Goal: Task Accomplishment & Management: Manage account settings

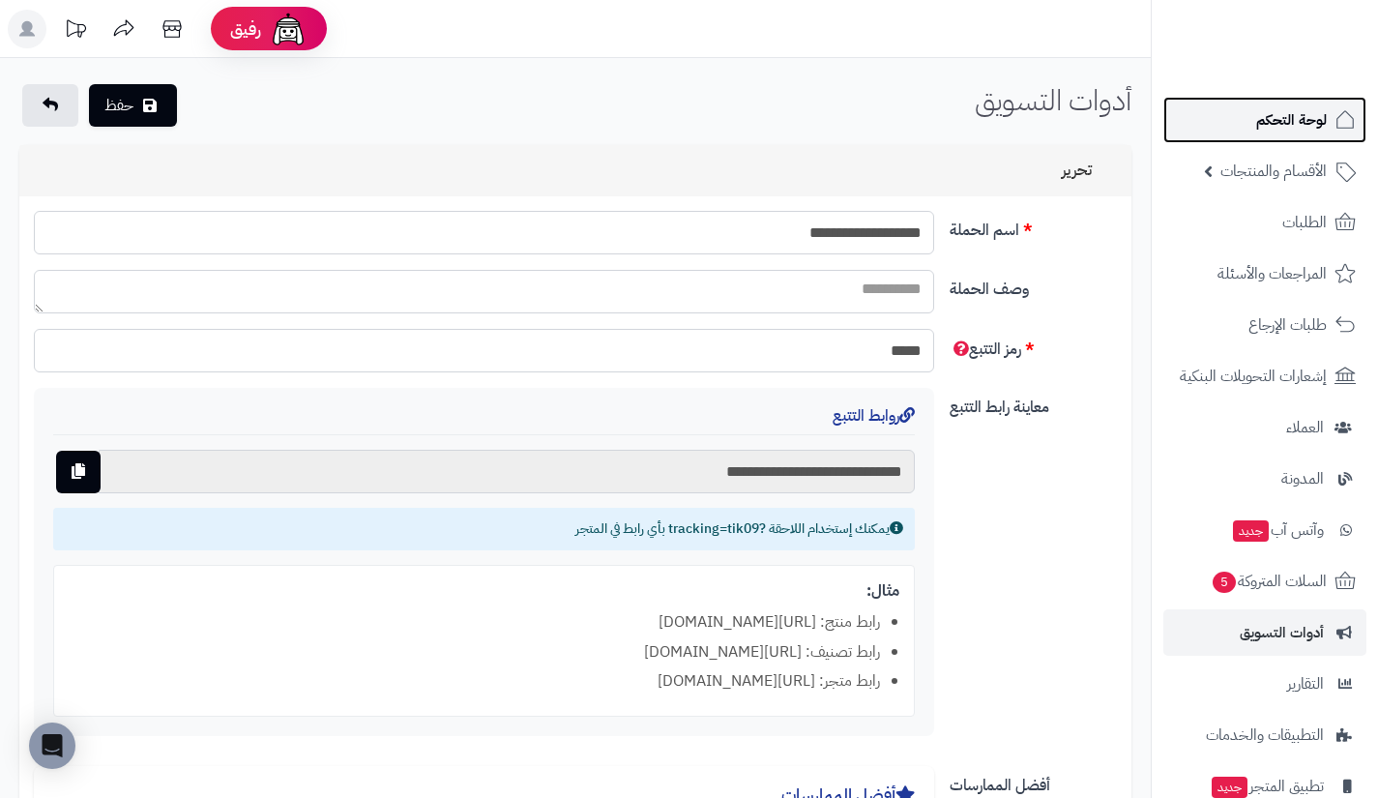
click at [1227, 112] on link "لوحة التحكم" at bounding box center [1265, 120] width 203 height 46
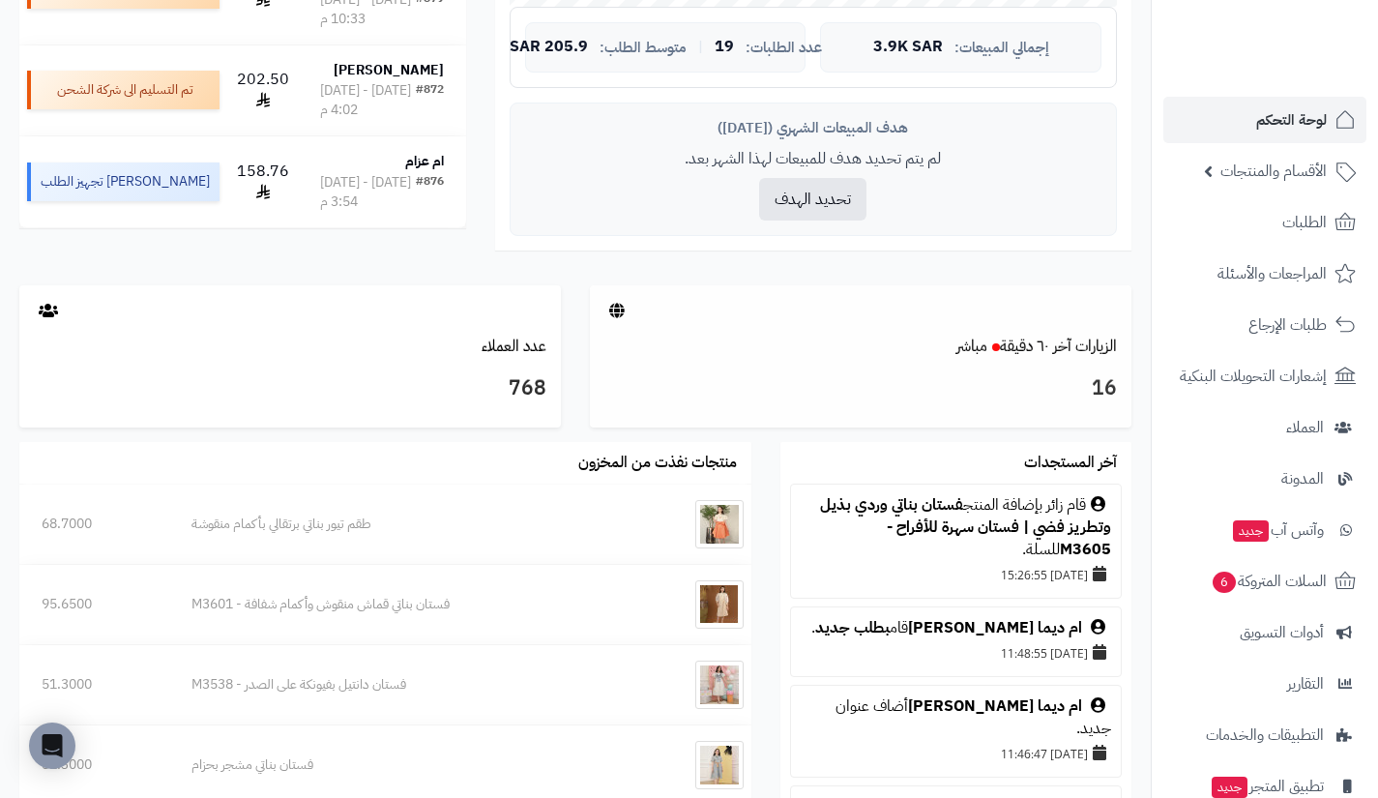
scroll to position [745, 0]
click at [513, 340] on link "عدد العملاء" at bounding box center [514, 345] width 65 height 23
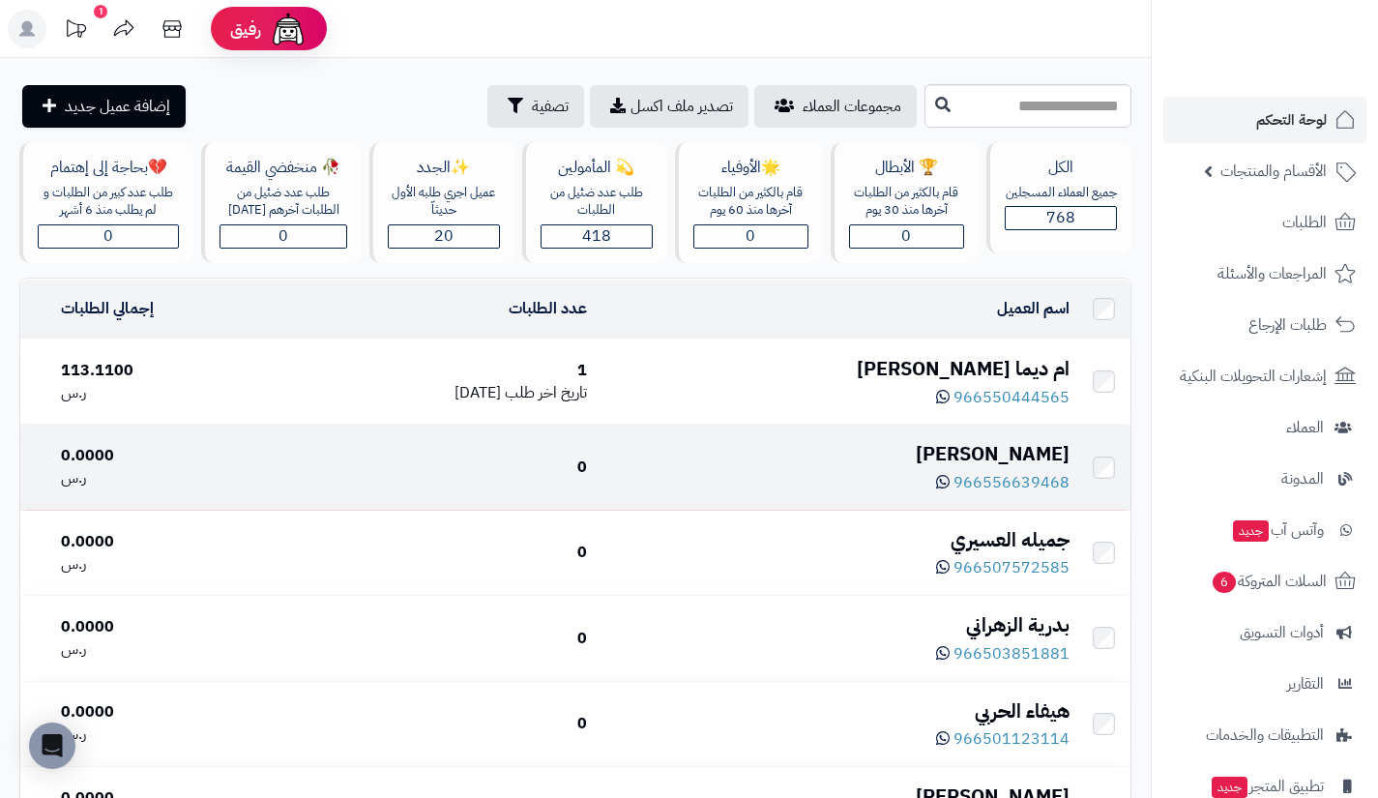
click at [1037, 442] on div "[PERSON_NAME]" at bounding box center [836, 454] width 467 height 28
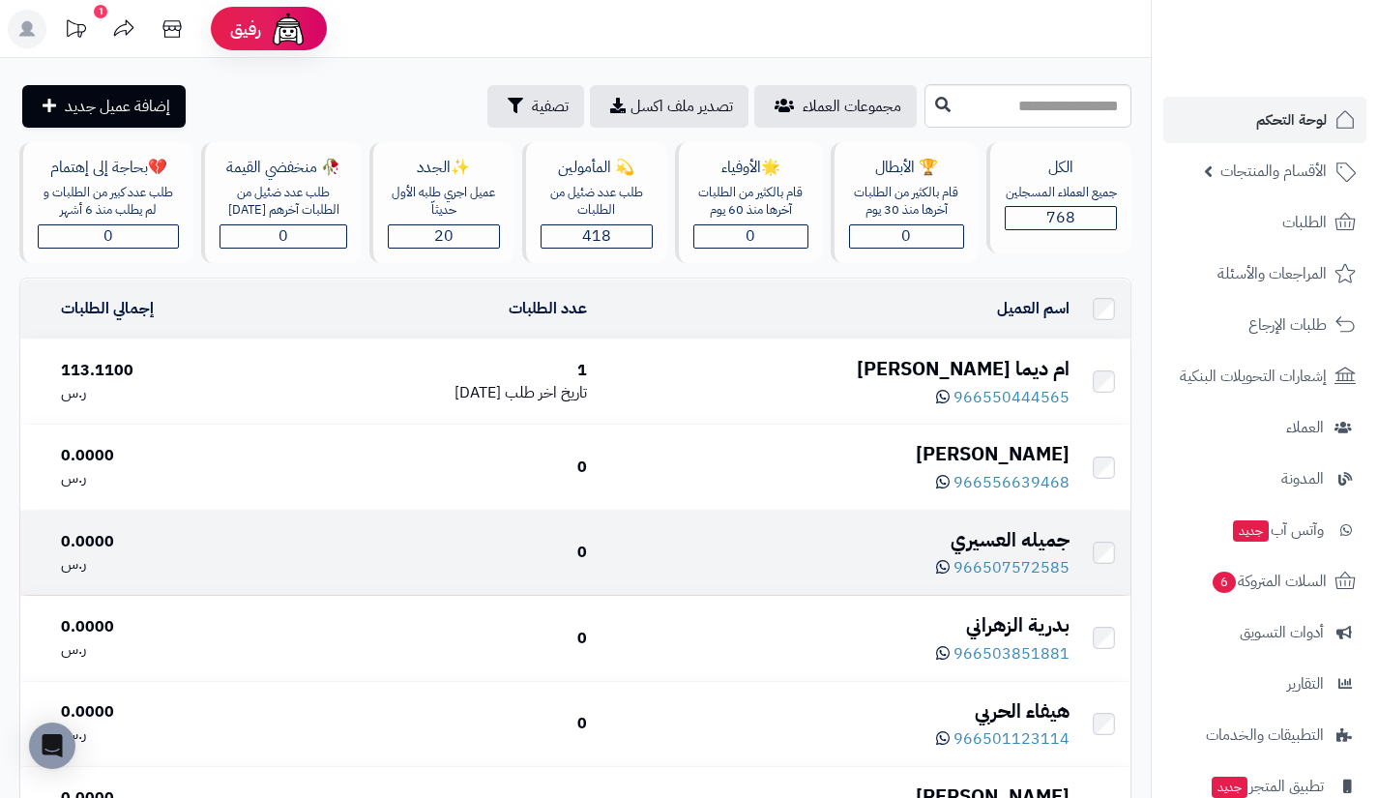
click at [1006, 546] on div "جميله العسيري" at bounding box center [836, 540] width 467 height 28
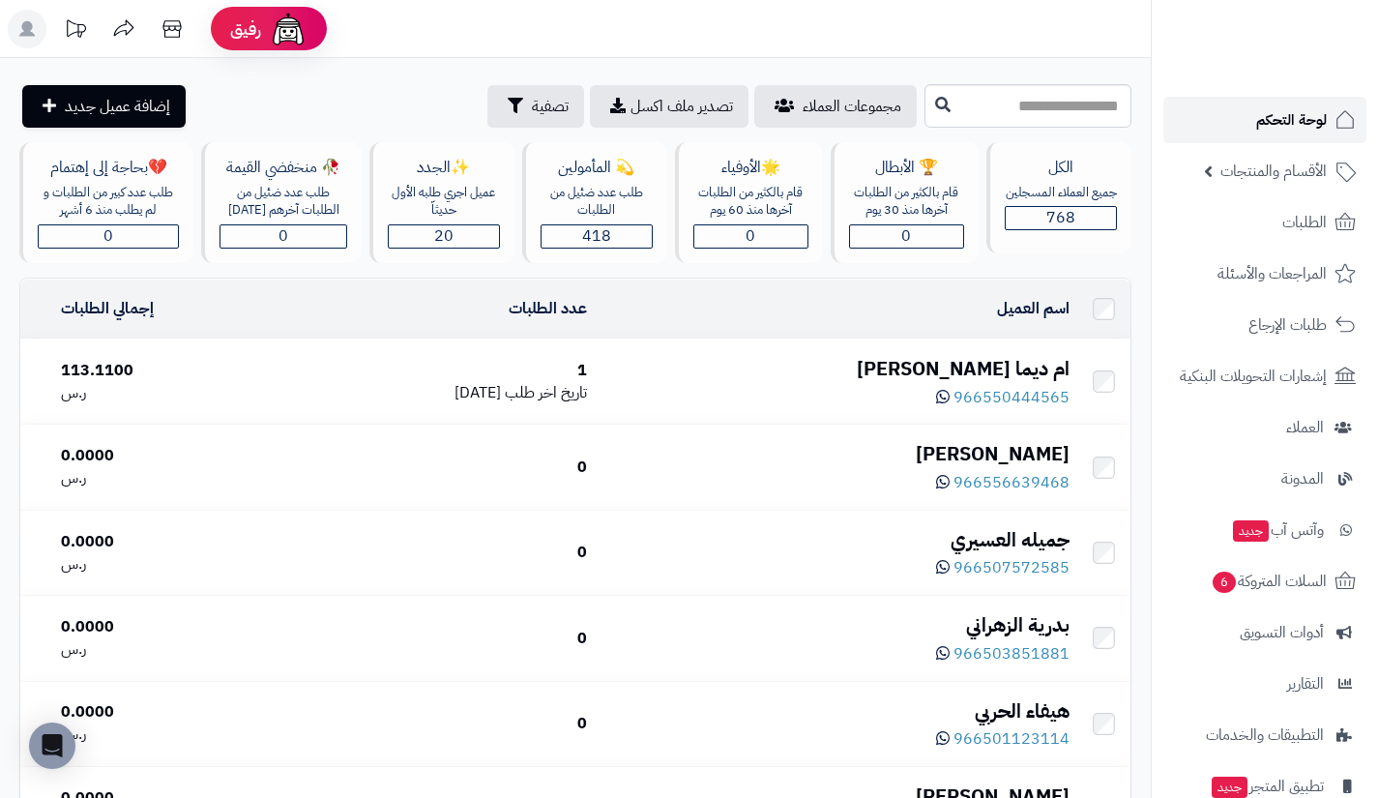
click at [1261, 121] on span "لوحة التحكم" at bounding box center [1292, 119] width 71 height 27
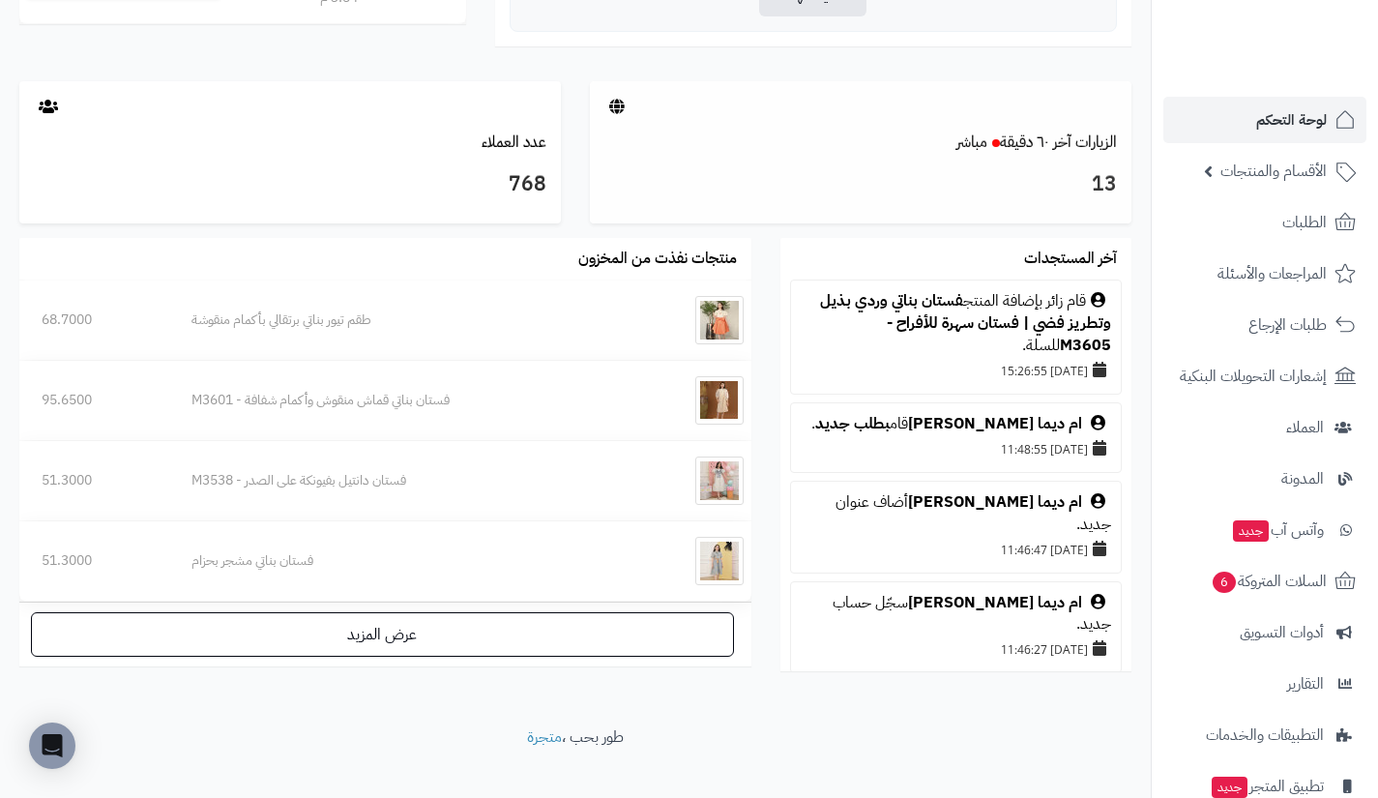
scroll to position [949, 0]
click at [1049, 146] on link "الزيارات آخر ٦٠ دقيقة مباشر" at bounding box center [1037, 141] width 161 height 23
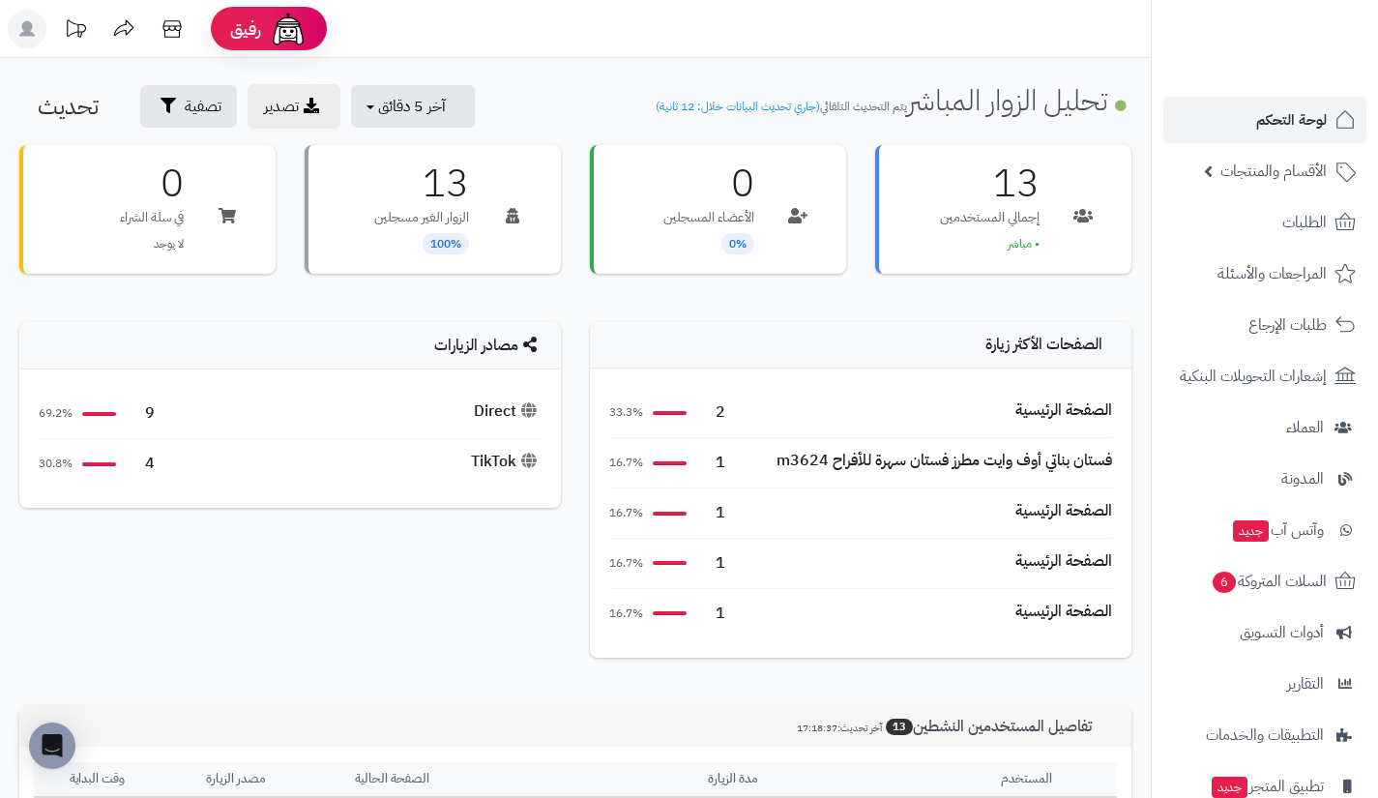
scroll to position [1, 0]
click at [81, 30] on icon at bounding box center [76, 26] width 19 height 17
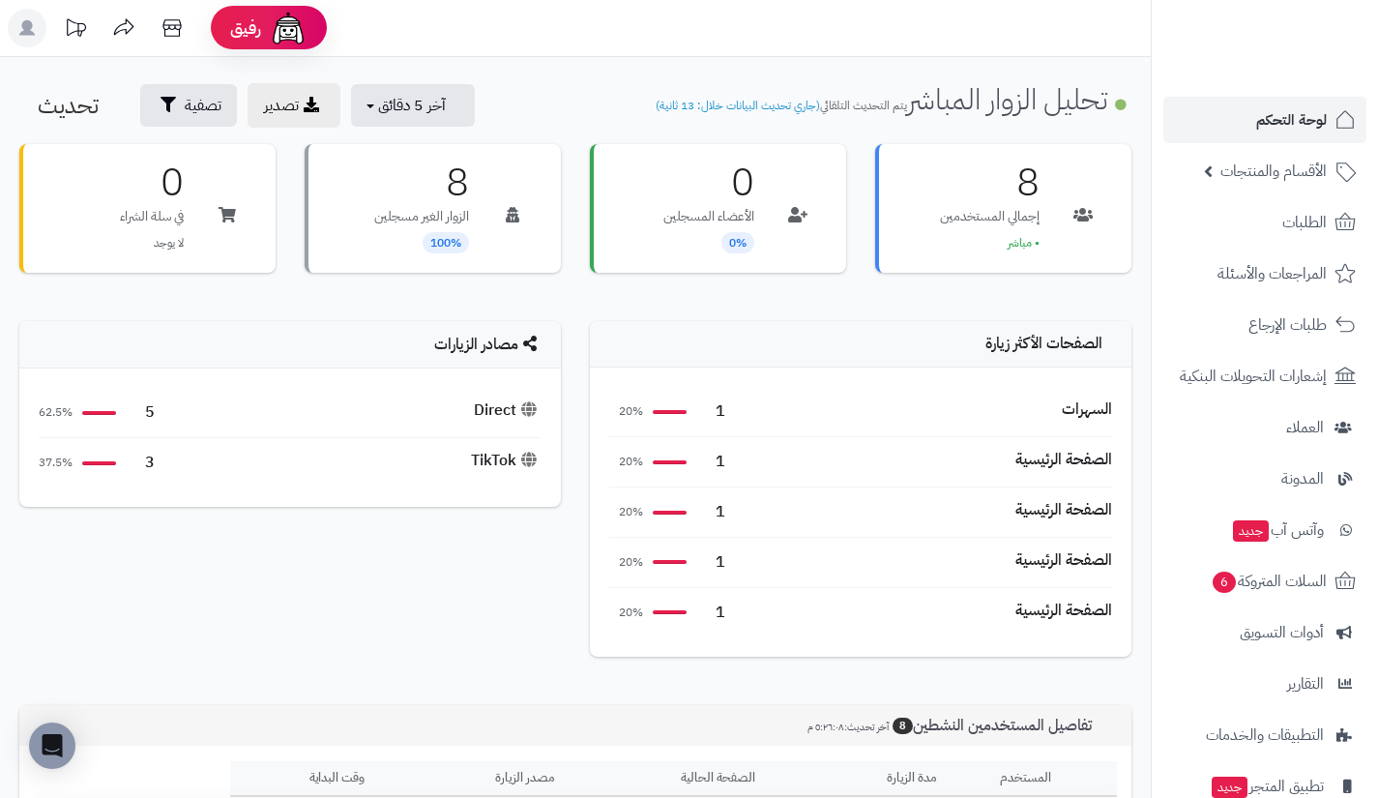
click at [79, 34] on icon at bounding box center [75, 28] width 39 height 39
click at [71, 25] on icon at bounding box center [75, 28] width 39 height 39
click at [1319, 14] on div at bounding box center [1264, 42] width 227 height 84
click at [1323, 29] on img at bounding box center [1303, 35] width 113 height 41
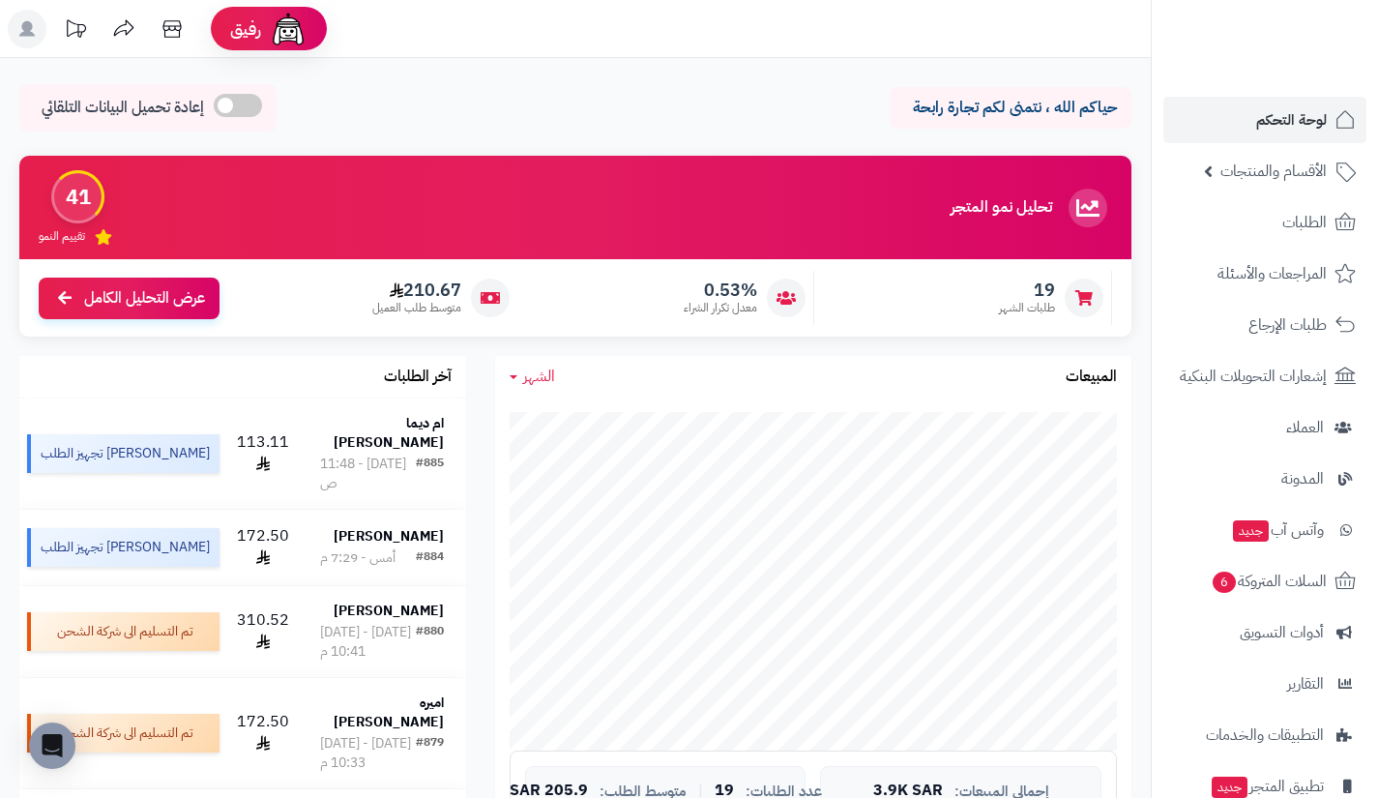
click at [75, 22] on icon at bounding box center [75, 29] width 39 height 39
click at [75, 36] on icon at bounding box center [75, 29] width 39 height 39
click at [84, 25] on icon at bounding box center [76, 27] width 19 height 17
click at [130, 33] on icon at bounding box center [123, 29] width 39 height 39
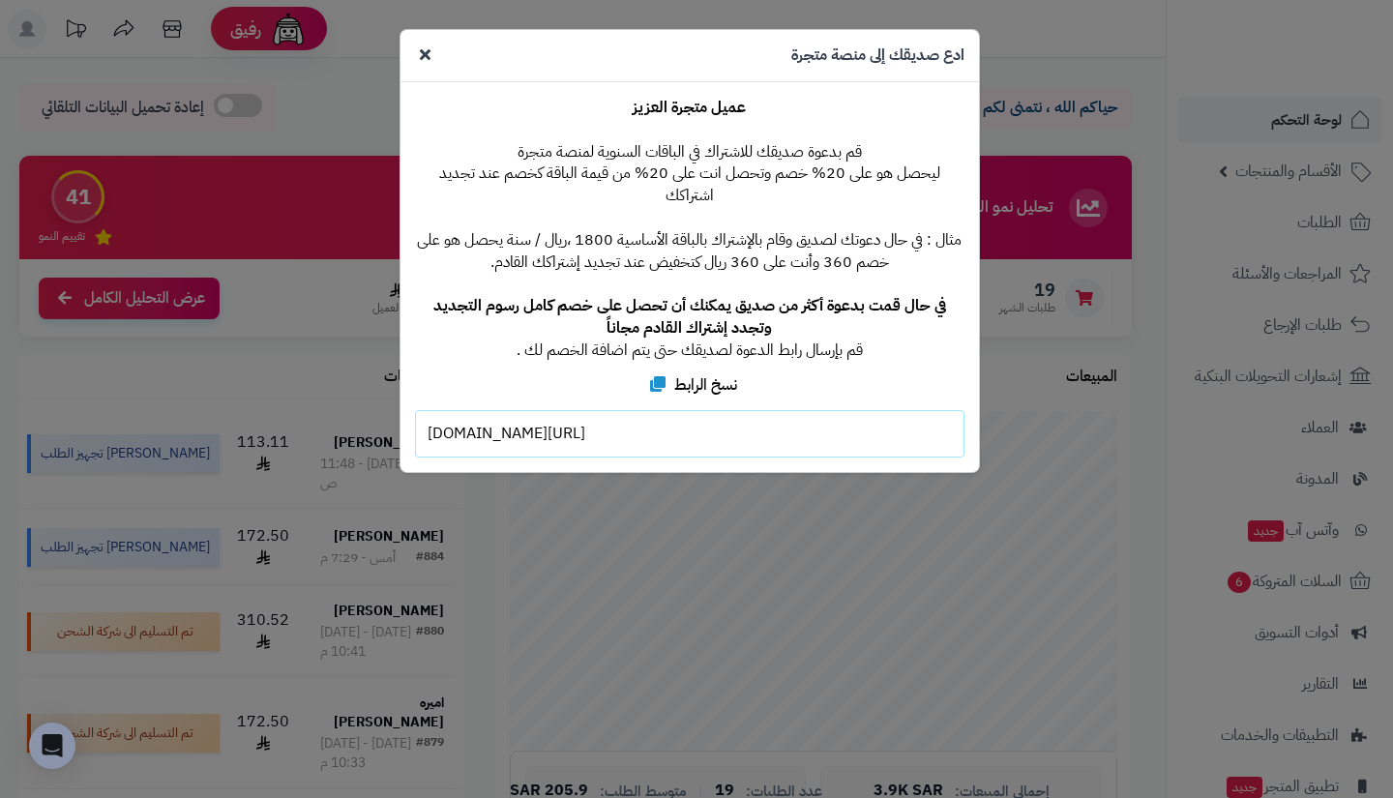
click at [130, 33] on div "**********" at bounding box center [696, 399] width 1393 height 798
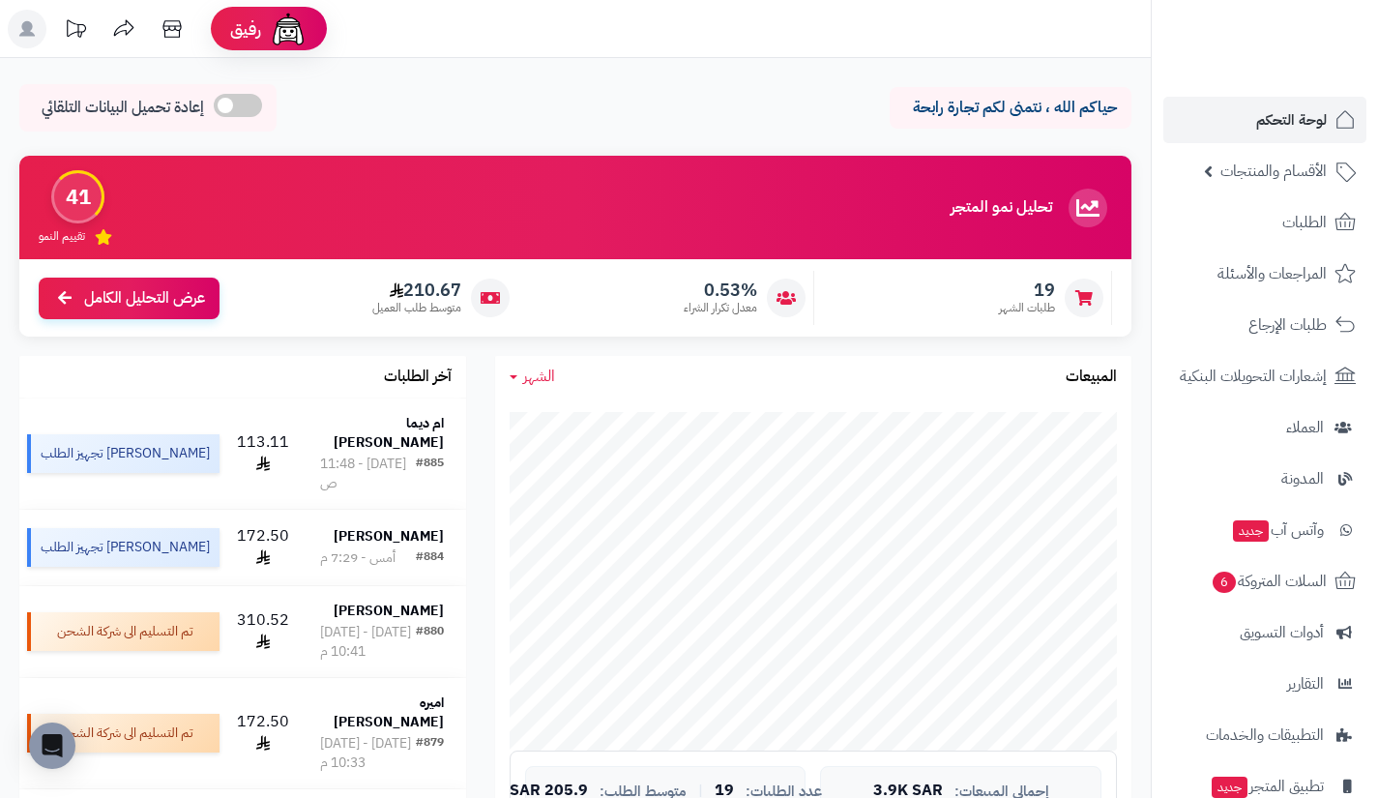
click at [79, 34] on icon at bounding box center [75, 29] width 39 height 39
click at [19, 22] on rect at bounding box center [27, 29] width 39 height 39
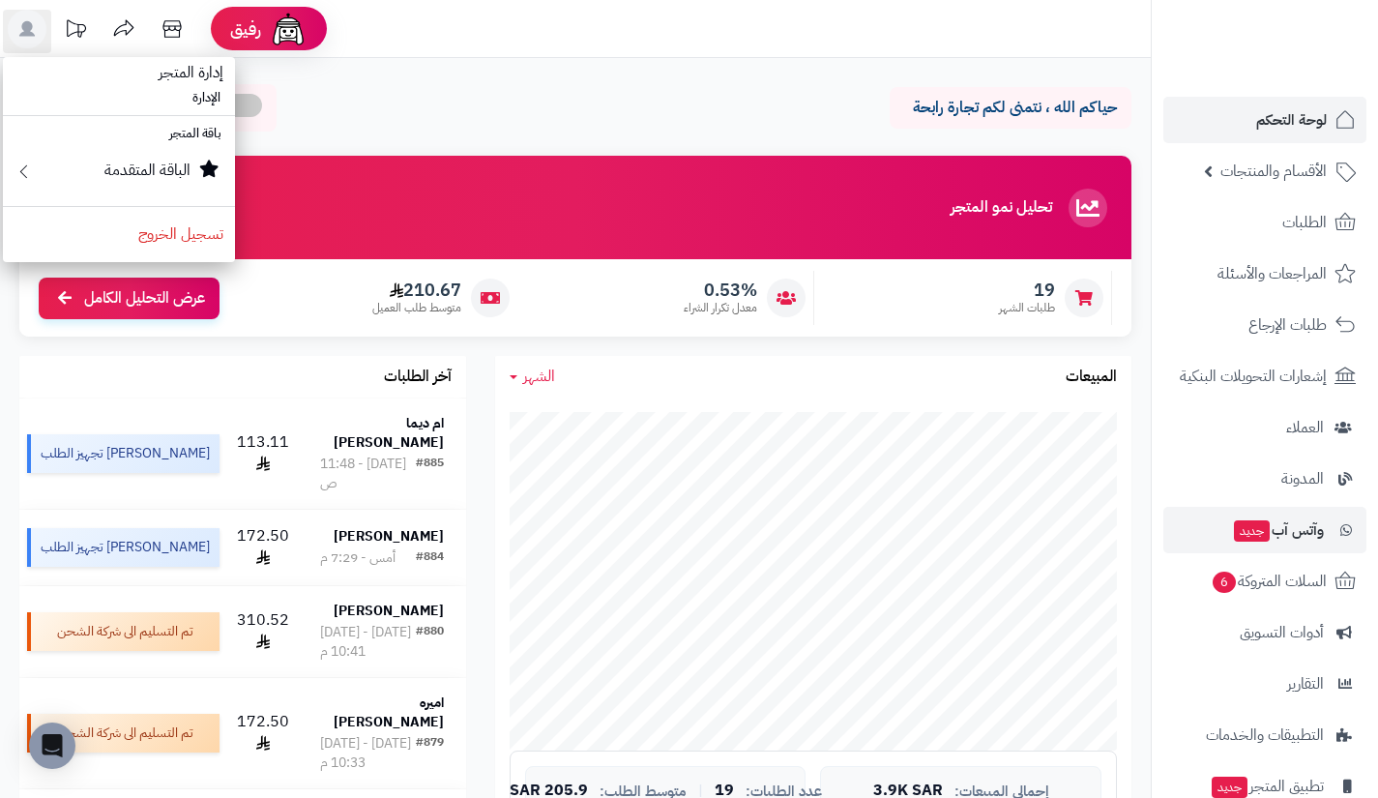
scroll to position [138, 0]
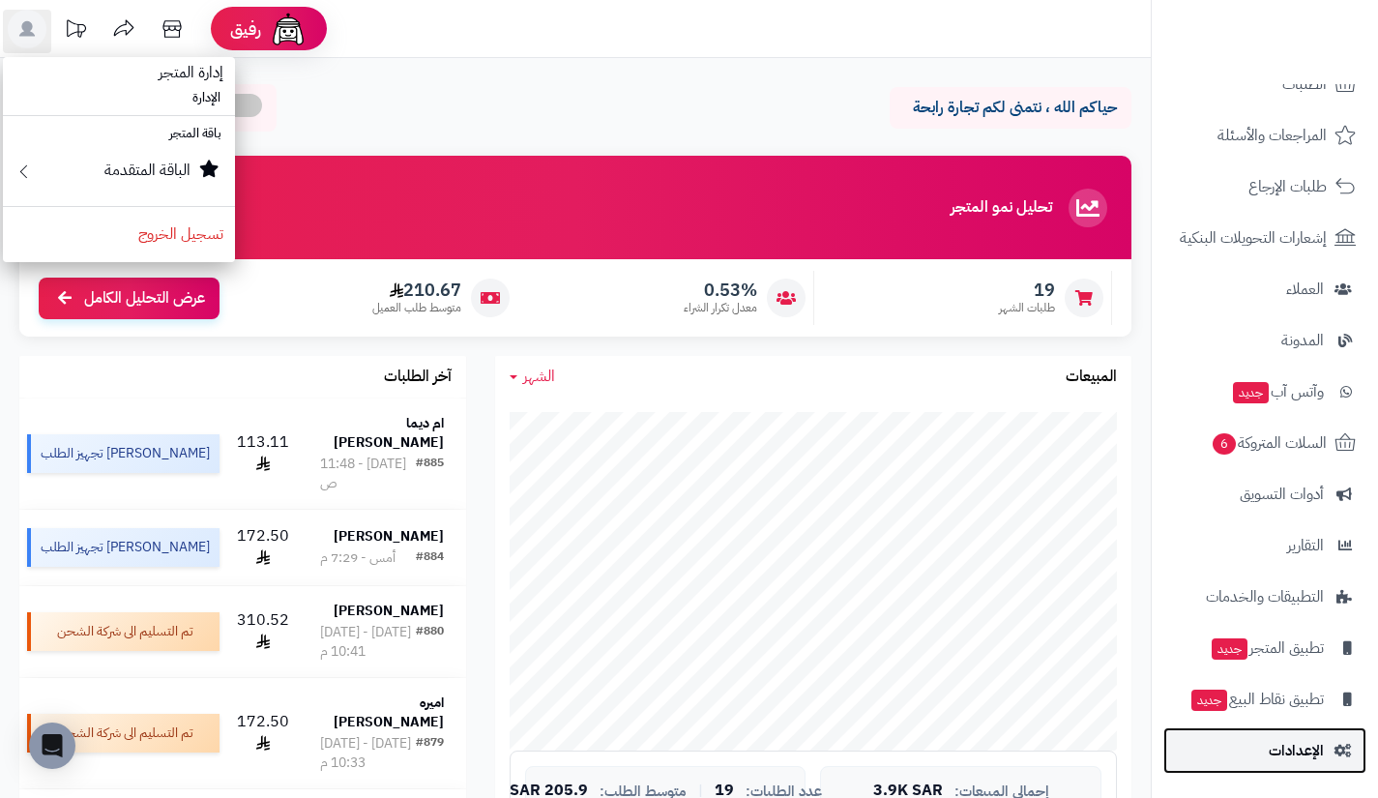
click at [1239, 736] on link "الإعدادات" at bounding box center [1265, 750] width 203 height 46
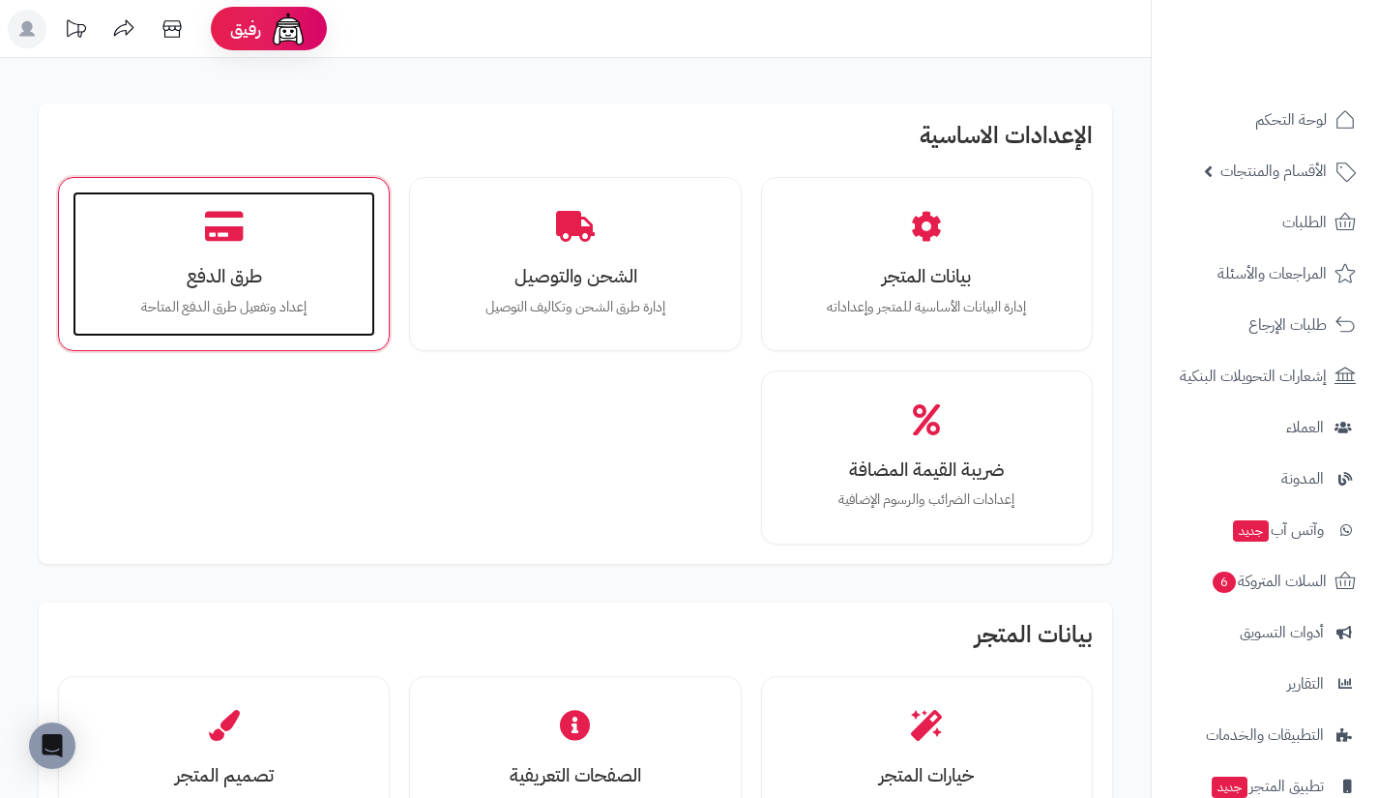
click at [345, 271] on h3 "طرق الدفع" at bounding box center [224, 276] width 264 height 20
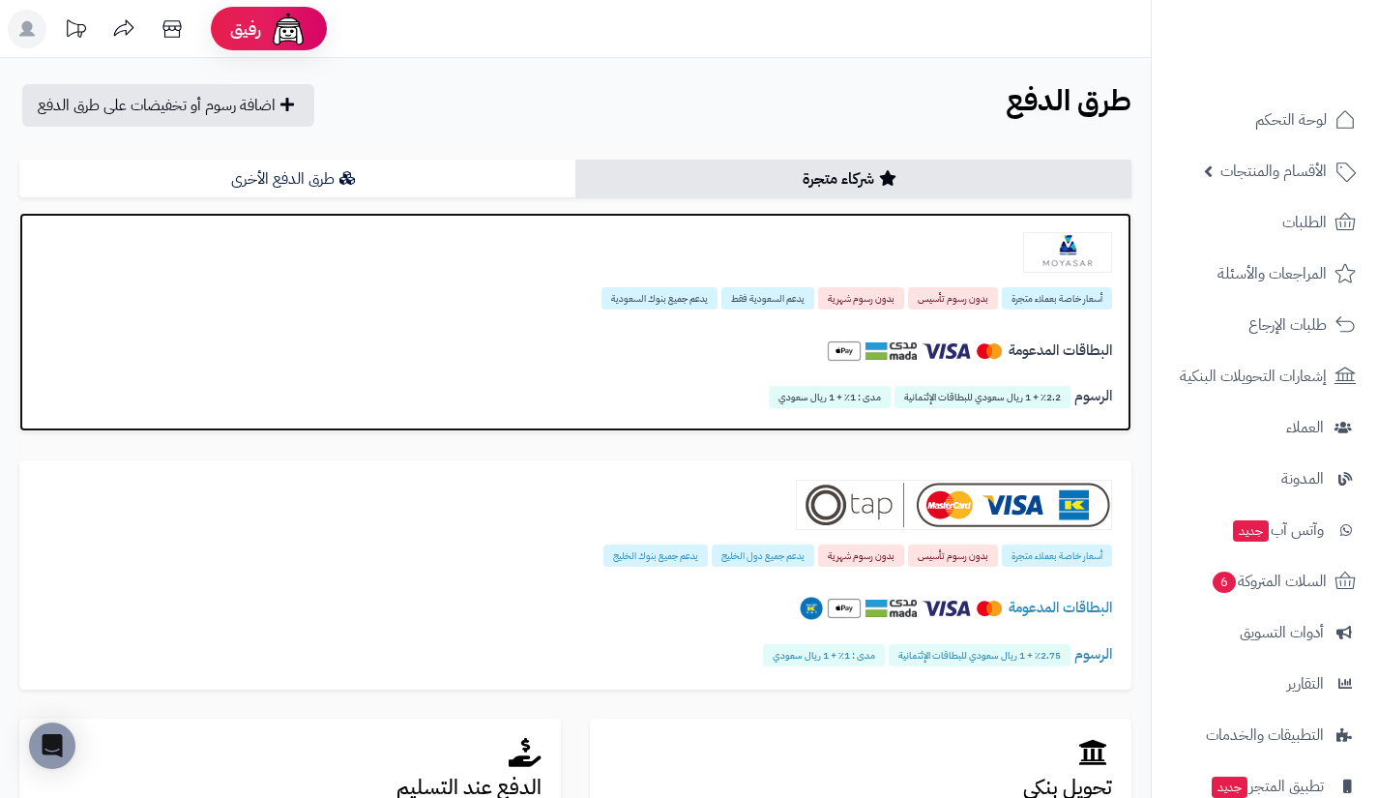
click at [872, 392] on span "مدى : 1٪ + 1 ريال سعودي" at bounding box center [830, 397] width 122 height 22
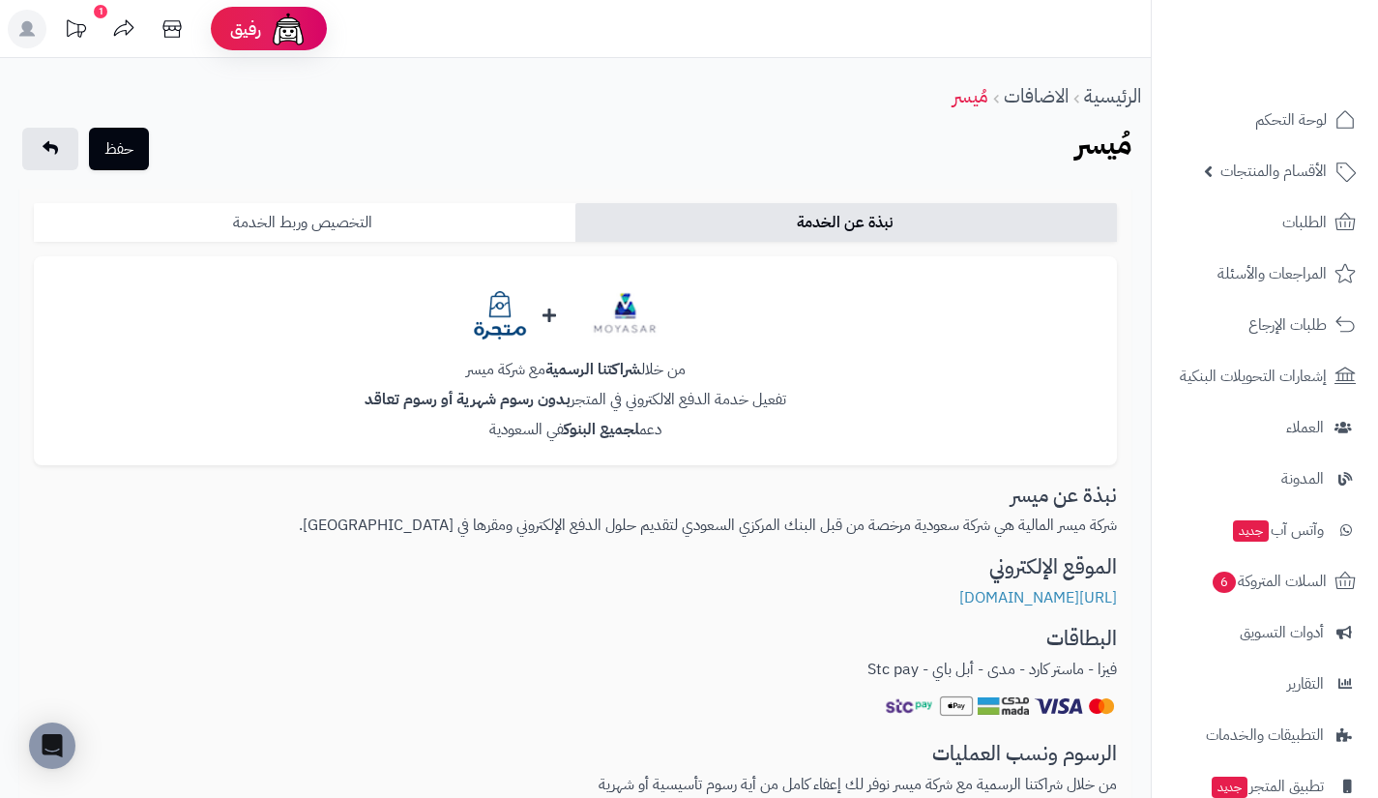
click at [514, 223] on link "التخصيص وربط الخدمة" at bounding box center [305, 222] width 542 height 39
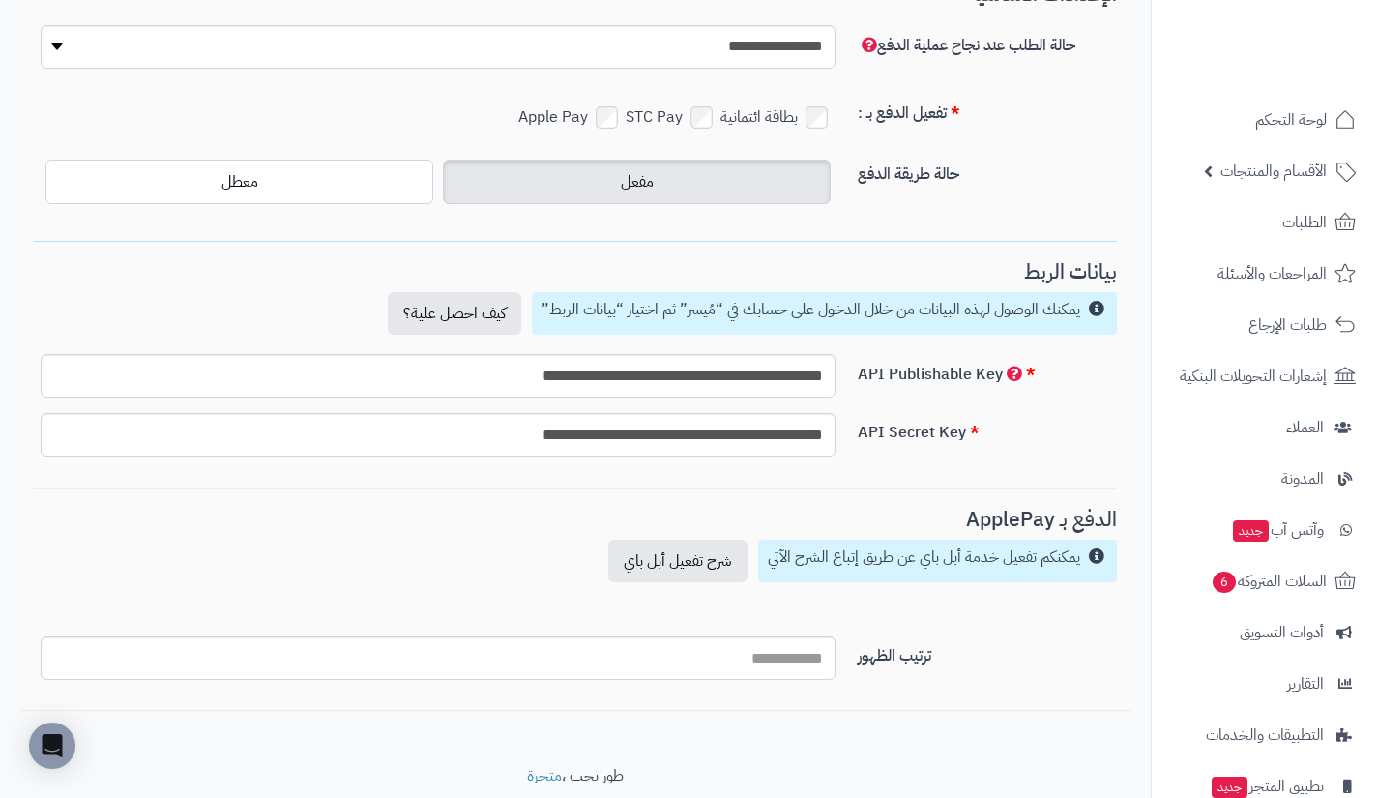
scroll to position [337, 0]
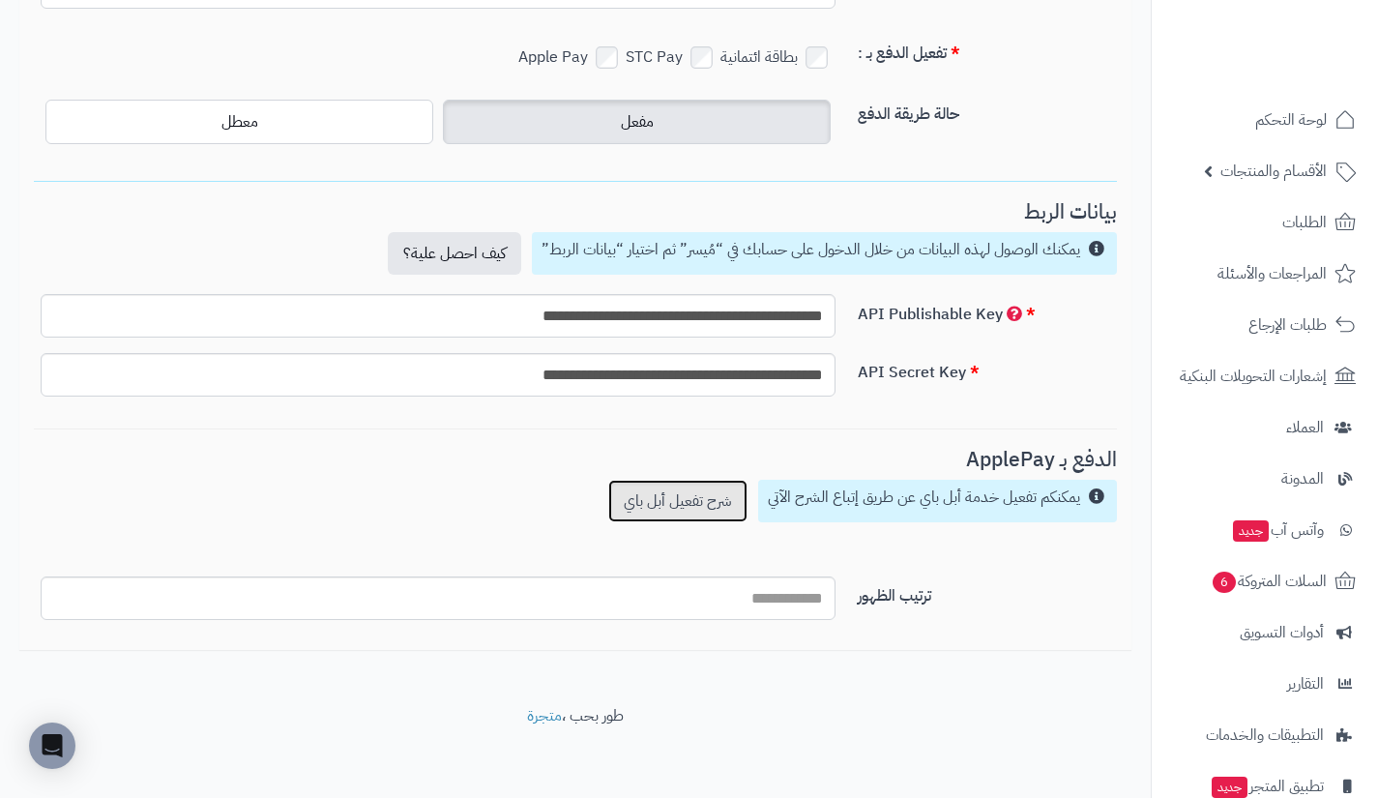
click at [712, 498] on link "شرح تفعيل أبل باي" at bounding box center [677, 501] width 139 height 43
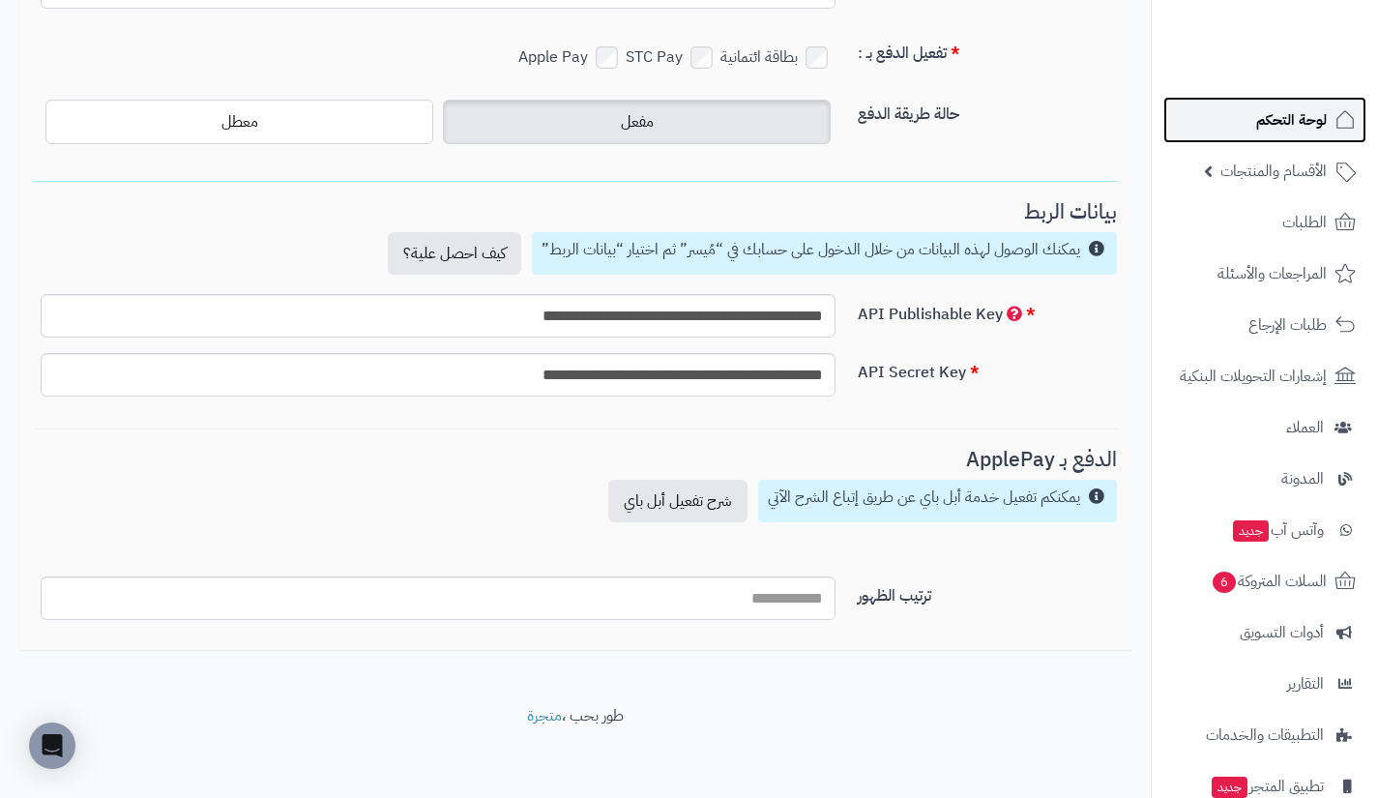
click at [1257, 135] on link "لوحة التحكم" at bounding box center [1265, 120] width 203 height 46
